Goal: Check status: Check status

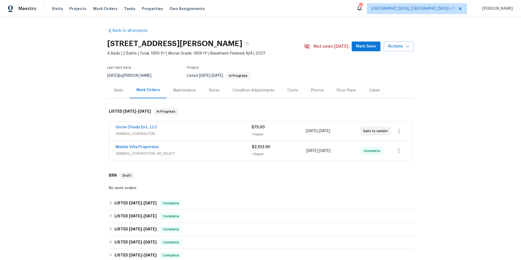
scroll to position [7, 0]
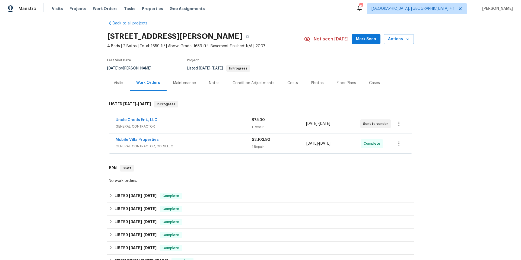
click at [212, 144] on span "GENERAL_CONTRACTOR, OD_SELECT" at bounding box center [184, 146] width 136 height 5
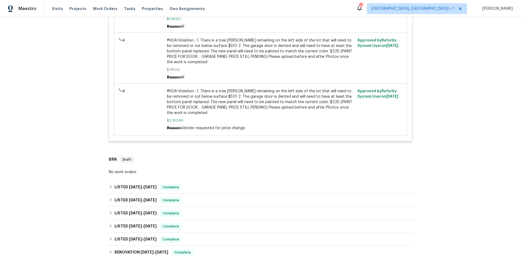
scroll to position [295, 0]
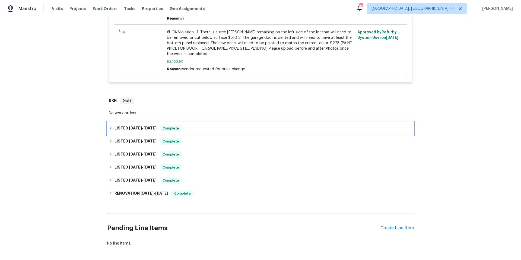
click at [222, 132] on div "LISTED [DATE] - [DATE] Complete" at bounding box center [261, 128] width 304 height 7
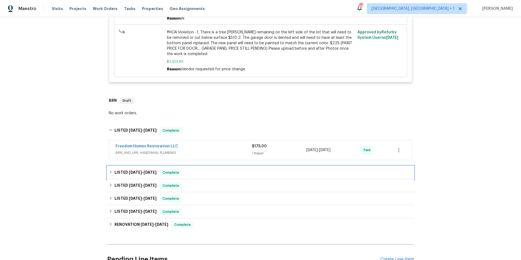
click at [216, 173] on div "LISTED [DATE] - [DATE] Complete" at bounding box center [261, 172] width 304 height 7
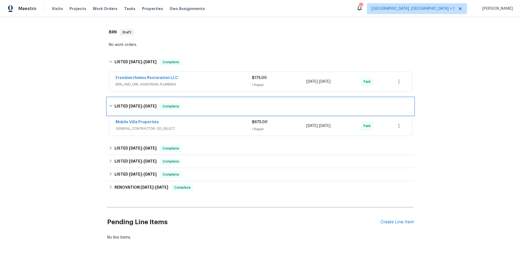
scroll to position [385, 0]
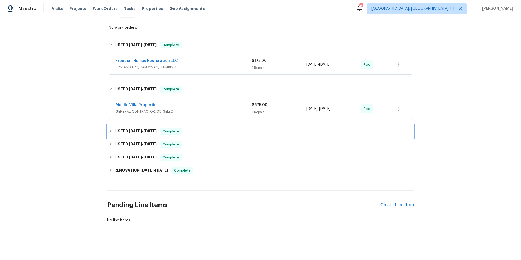
click at [219, 132] on div "LISTED [DATE] - [DATE] Complete" at bounding box center [260, 131] width 307 height 13
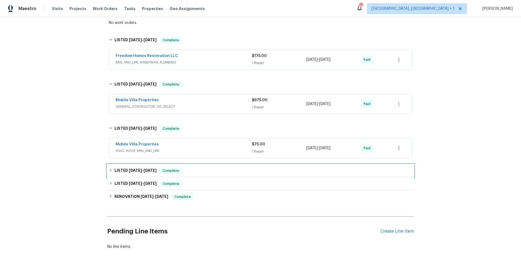
click at [223, 174] on div "LISTED [DATE] - [DATE] Complete" at bounding box center [261, 171] width 304 height 7
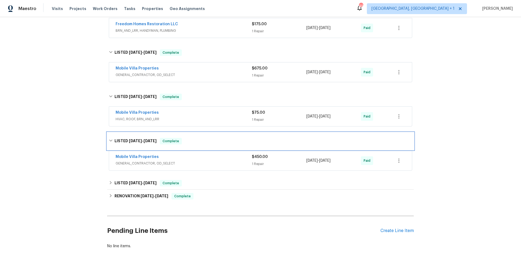
scroll to position [448, 0]
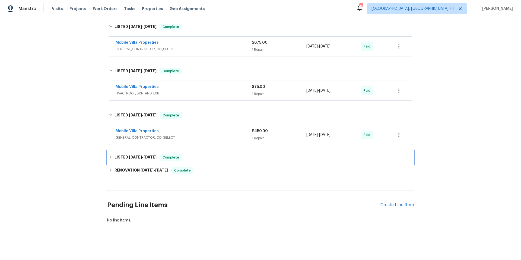
click at [229, 154] on div "LISTED [DATE] - [DATE] Complete" at bounding box center [261, 157] width 304 height 7
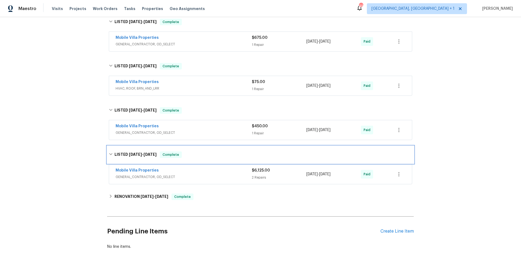
scroll to position [457, 0]
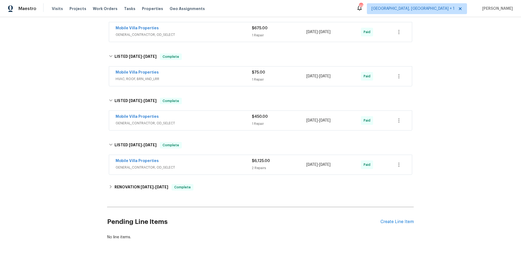
click at [228, 165] on span "GENERAL_CONTRACTOR, OD_SELECT" at bounding box center [184, 167] width 136 height 5
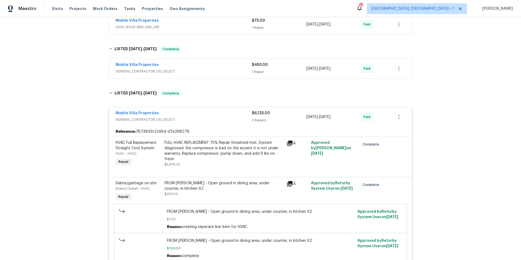
scroll to position [519, 0]
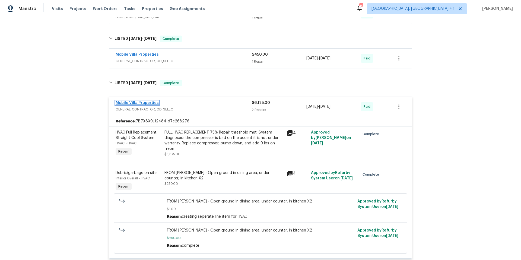
click at [148, 103] on link "Mobile Villa Properties" at bounding box center [137, 103] width 43 height 4
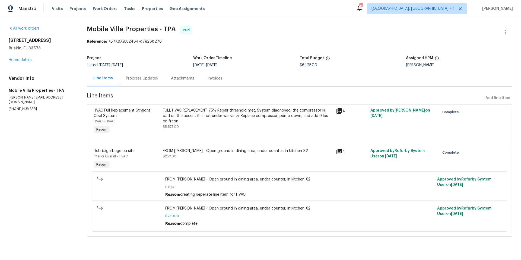
click at [147, 79] on div "Progress Updates" at bounding box center [142, 78] width 32 height 5
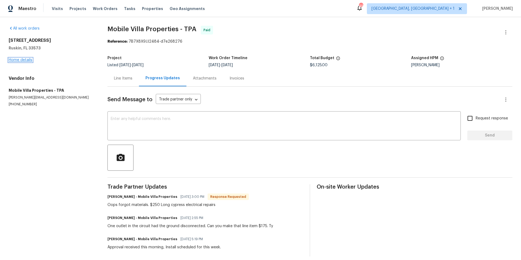
click at [28, 61] on link "Home details" at bounding box center [21, 60] width 24 height 4
